Goal: Task Accomplishment & Management: Manage account settings

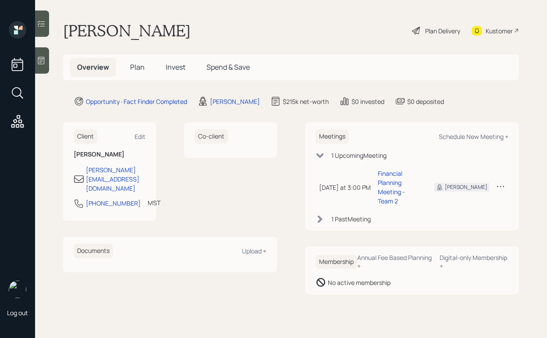
click at [444, 26] on div "Plan Delivery" at bounding box center [442, 30] width 35 height 9
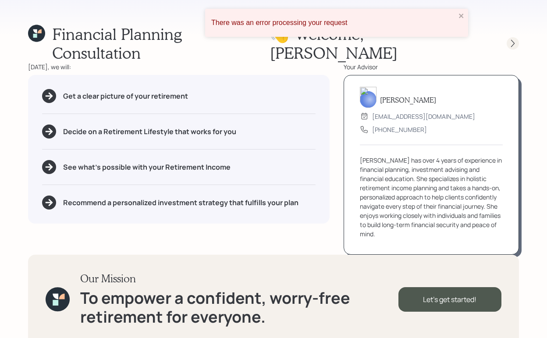
click at [509, 39] on icon at bounding box center [512, 43] width 9 height 9
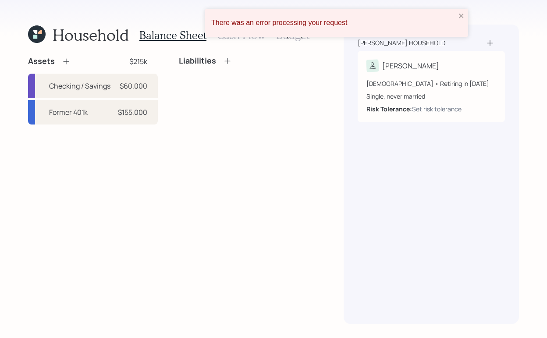
click at [465, 18] on div "There was an error processing your request" at bounding box center [336, 23] width 263 height 28
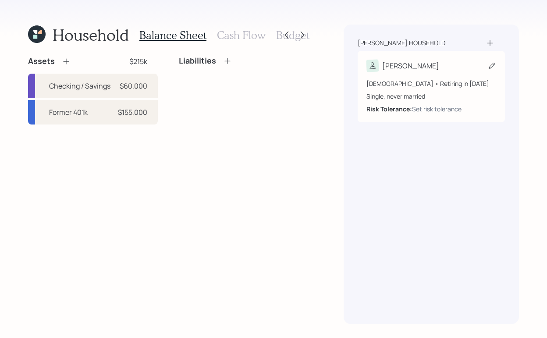
click at [448, 67] on div "[PERSON_NAME]" at bounding box center [431, 66] width 130 height 12
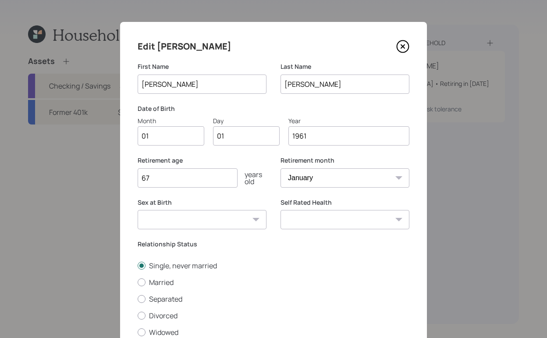
click at [403, 45] on icon at bounding box center [403, 47] width 4 height 4
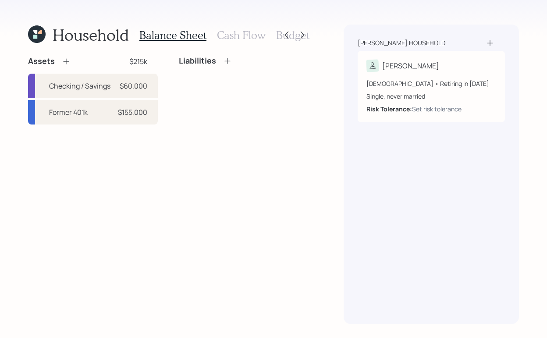
click at [239, 192] on div "Assets $215k Checking / Savings $60,000 Former 401k $155,000 Liabilities" at bounding box center [168, 190] width 280 height 268
click at [448, 68] on div "[PERSON_NAME]" at bounding box center [431, 66] width 130 height 12
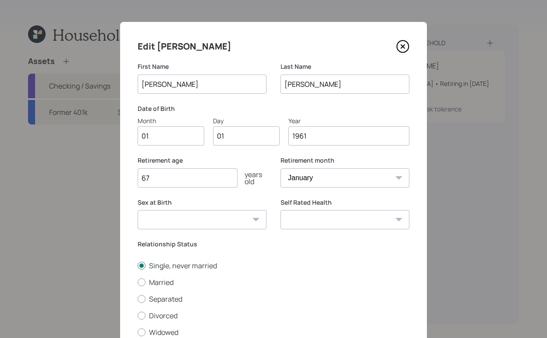
click at [404, 46] on icon at bounding box center [402, 46] width 13 height 13
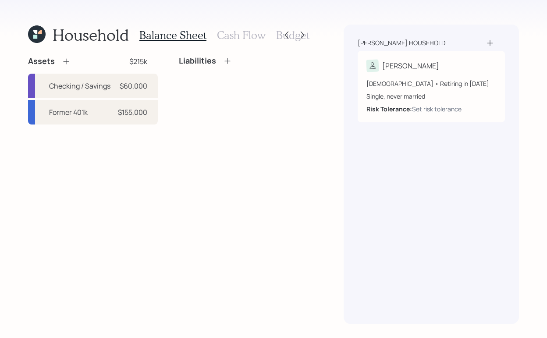
click at [246, 38] on h3 "Cash Flow" at bounding box center [241, 35] width 49 height 13
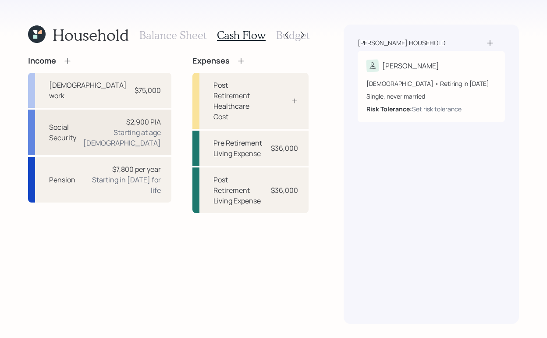
click at [120, 127] on div "Starting at age [DEMOGRAPHIC_DATA]" at bounding box center [122, 137] width 78 height 21
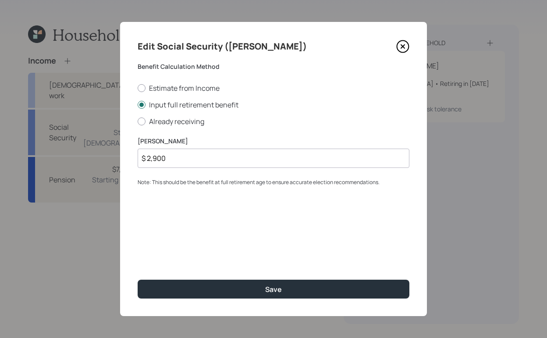
click at [177, 157] on input "$ 2,900" at bounding box center [274, 157] width 272 height 19
click at [177, 158] on input "$ 2,900" at bounding box center [274, 157] width 272 height 19
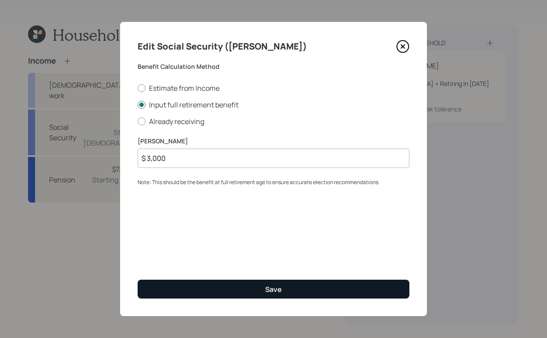
type input "$ 3,000"
click at [270, 286] on div "Save" at bounding box center [273, 289] width 17 height 10
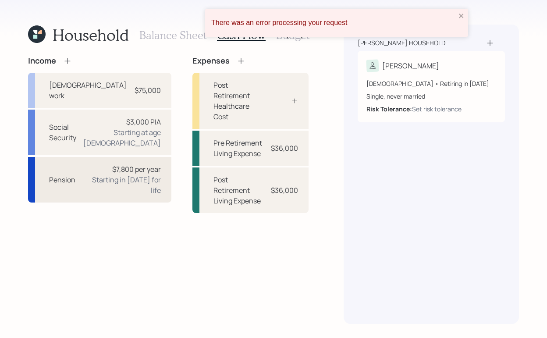
click at [91, 174] on div "Starting in [DATE] for life" at bounding box center [121, 184] width 78 height 21
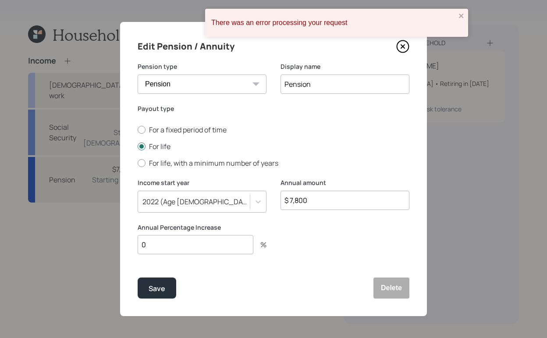
click at [410, 52] on div "Edit Pension / Annuity Pension type Pension Annuity Display name Pension Payout…" at bounding box center [273, 169] width 307 height 294
click at [399, 46] on icon at bounding box center [402, 46] width 13 height 13
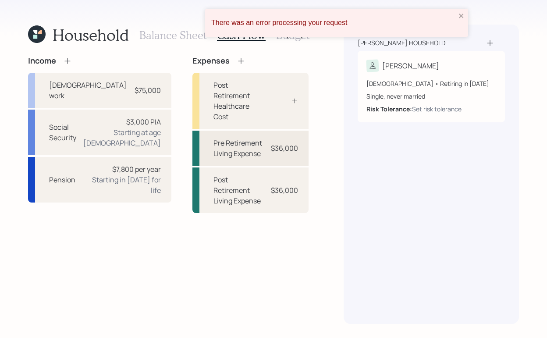
click at [260, 138] on div "Pre Retirement Living Expense" at bounding box center [238, 148] width 51 height 21
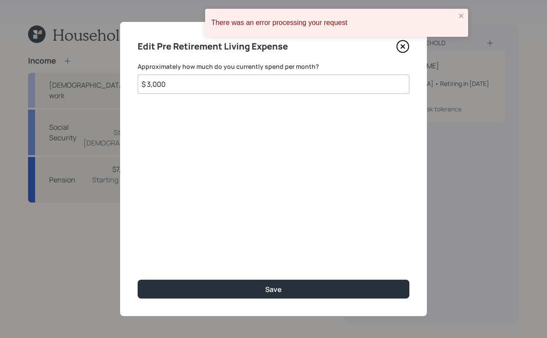
click at [400, 45] on icon at bounding box center [402, 46] width 13 height 13
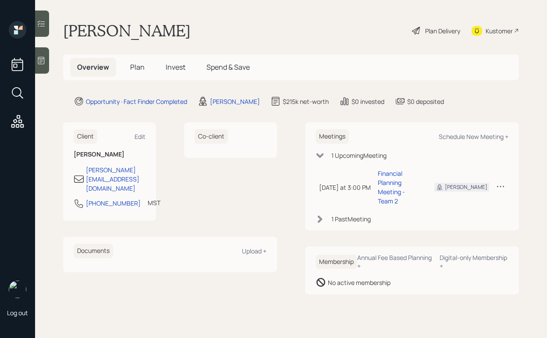
click at [425, 29] on div "Plan Delivery" at bounding box center [442, 30] width 35 height 9
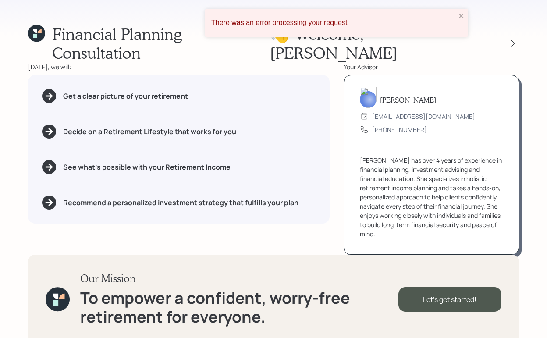
click at [521, 34] on div "Financial Planning Consultation 👋 Welcome , [PERSON_NAME] [DATE], we will: Get …" at bounding box center [273, 169] width 547 height 338
click at [515, 37] on div at bounding box center [512, 43] width 12 height 12
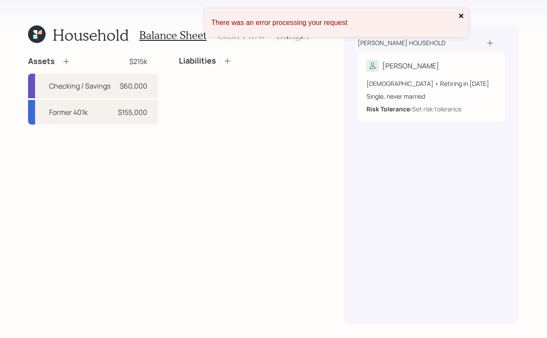
click at [462, 14] on icon "close" at bounding box center [461, 15] width 6 height 7
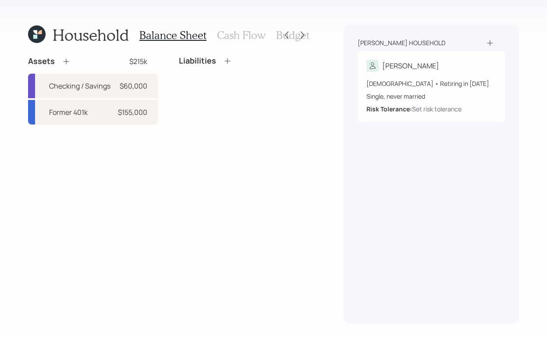
click at [243, 33] on h3 "Cash Flow" at bounding box center [241, 35] width 49 height 13
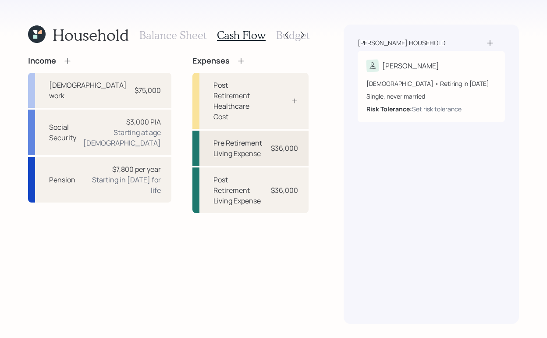
click at [228, 138] on div "Pre Retirement Living Expense" at bounding box center [238, 148] width 51 height 21
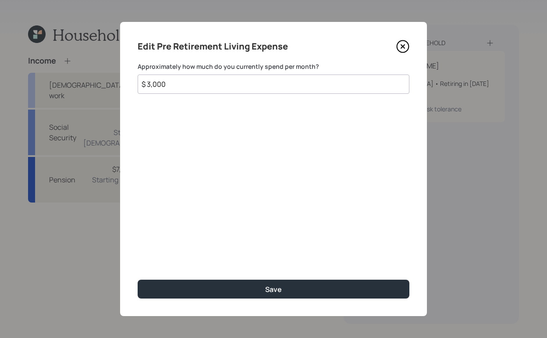
click at [226, 78] on input "$ 3,000" at bounding box center [274, 83] width 272 height 19
click at [238, 86] on input "$ 3,000" at bounding box center [274, 83] width 272 height 19
type input "$ 1"
click at [261, 276] on div "Edit Pre Retirement Living Expense Approximately how much do you currently spen…" at bounding box center [273, 169] width 307 height 294
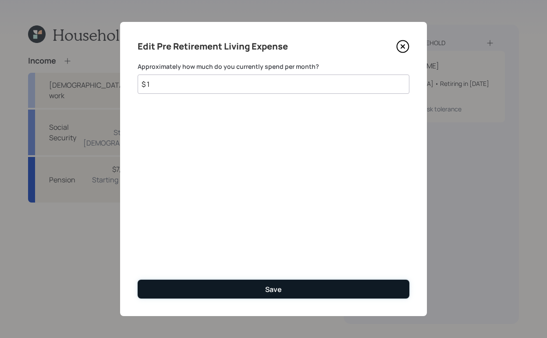
click at [257, 283] on button "Save" at bounding box center [274, 288] width 272 height 19
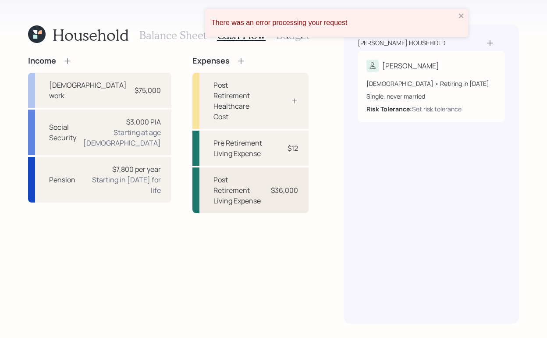
click at [267, 171] on div "Post Retirement Living Expense $36,000" at bounding box center [250, 190] width 116 height 46
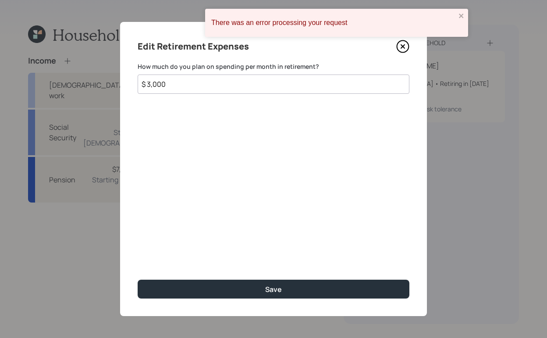
click at [266, 65] on label "How much do you plan on spending per month in retirement?" at bounding box center [274, 66] width 272 height 9
click at [266, 80] on input "$ 3,000" at bounding box center [274, 83] width 272 height 19
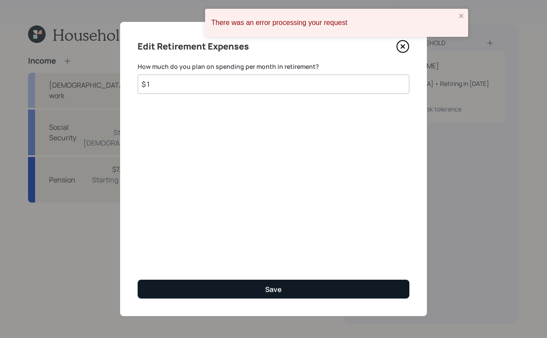
type input "$ 1"
click at [293, 297] on button "Save" at bounding box center [274, 288] width 272 height 19
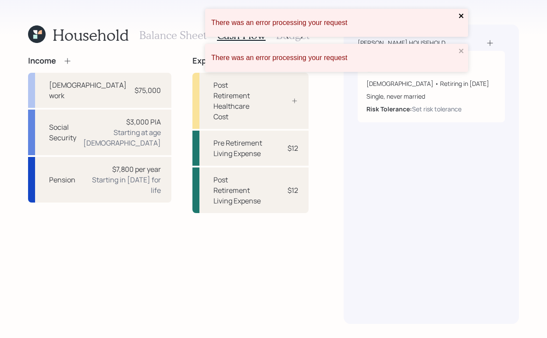
click at [462, 18] on icon "close" at bounding box center [461, 15] width 6 height 7
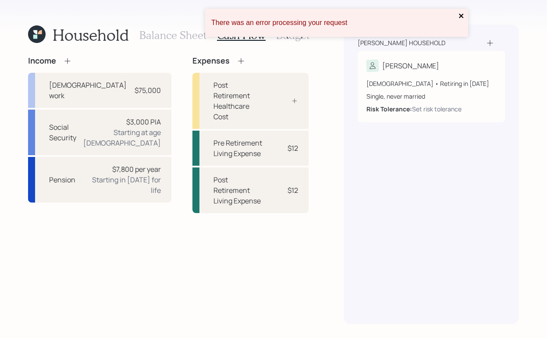
click at [462, 14] on icon "close" at bounding box center [461, 16] width 4 height 4
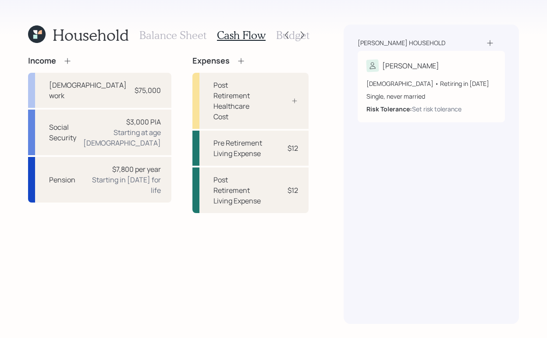
click at [180, 41] on h3 "Balance Sheet" at bounding box center [172, 35] width 67 height 13
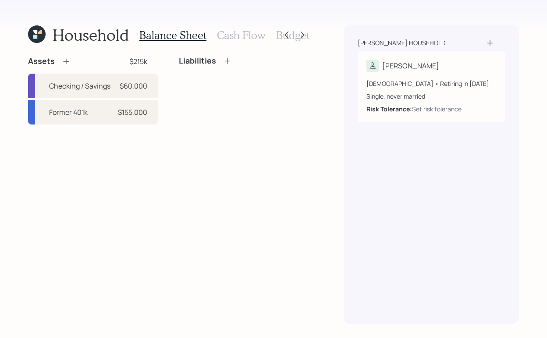
click at [297, 42] on div "Balance Sheet Cash Flow Budget" at bounding box center [224, 35] width 170 height 21
click at [300, 38] on icon at bounding box center [302, 35] width 9 height 9
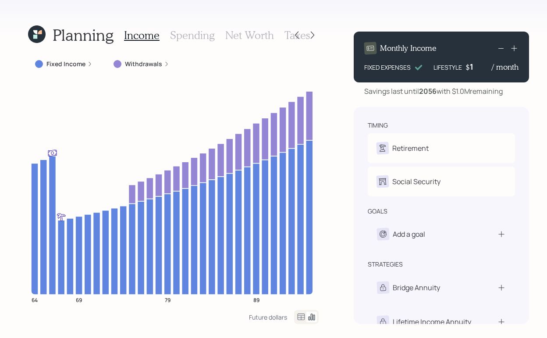
click at [286, 39] on h3 "Taxes" at bounding box center [296, 35] width 25 height 13
